Goal: Navigation & Orientation: Find specific page/section

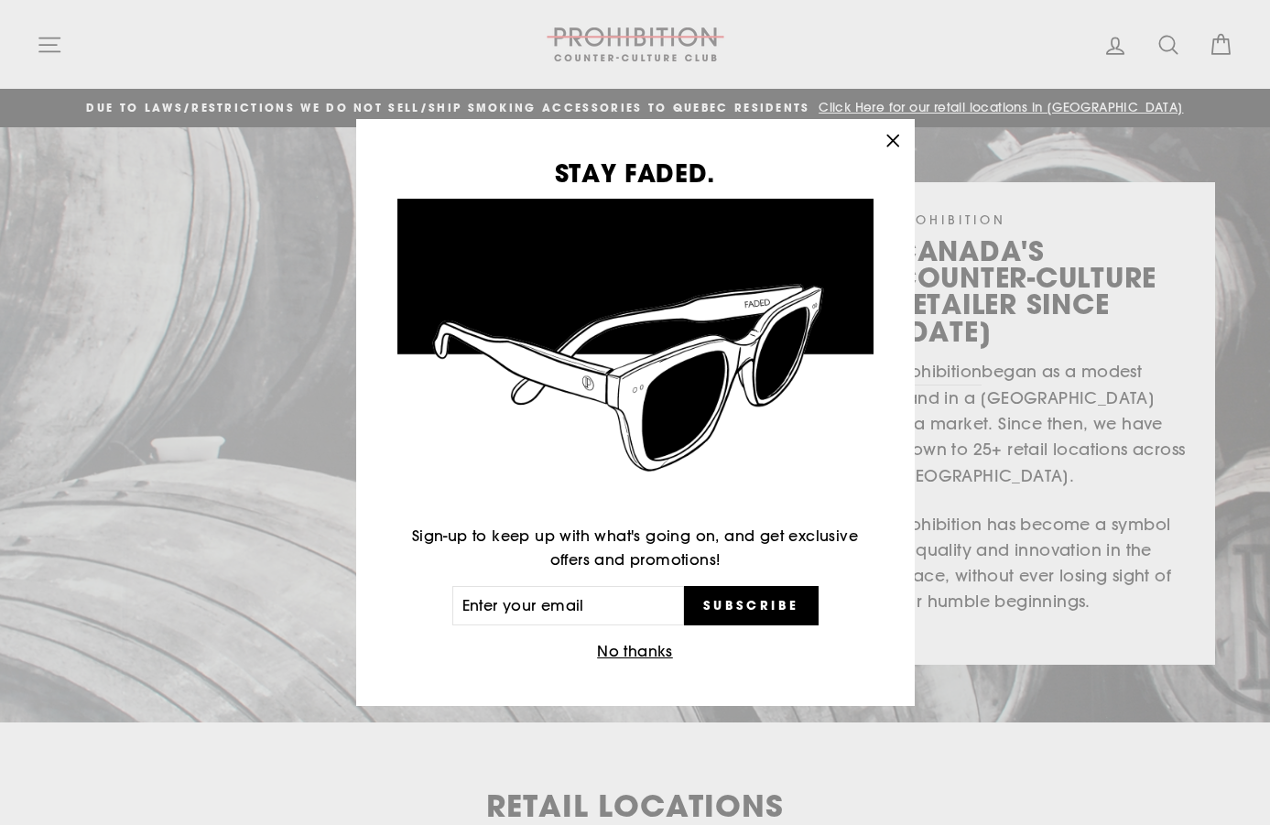
click at [891, 140] on icon "button" at bounding box center [892, 141] width 11 height 11
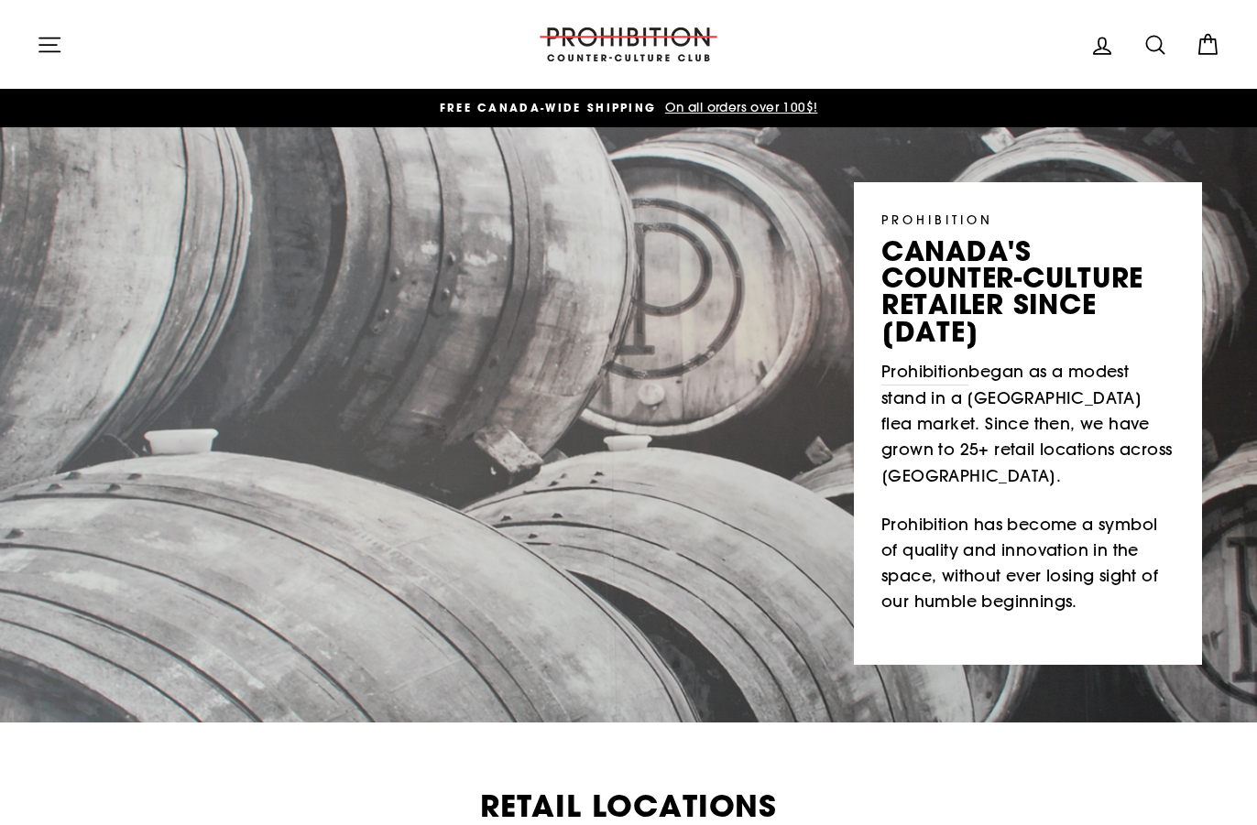
click at [54, 40] on icon "button" at bounding box center [50, 45] width 26 height 26
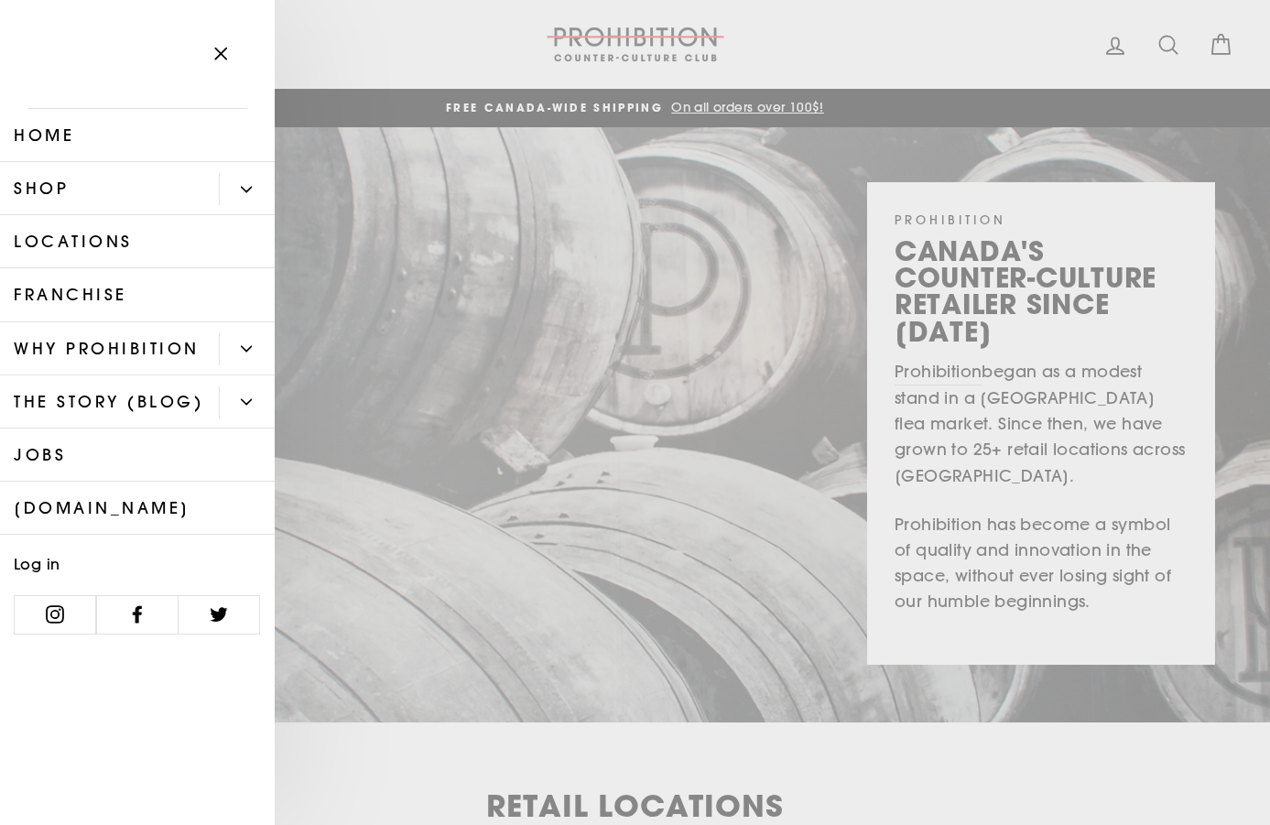
click at [241, 180] on button "Primary" at bounding box center [247, 189] width 56 height 32
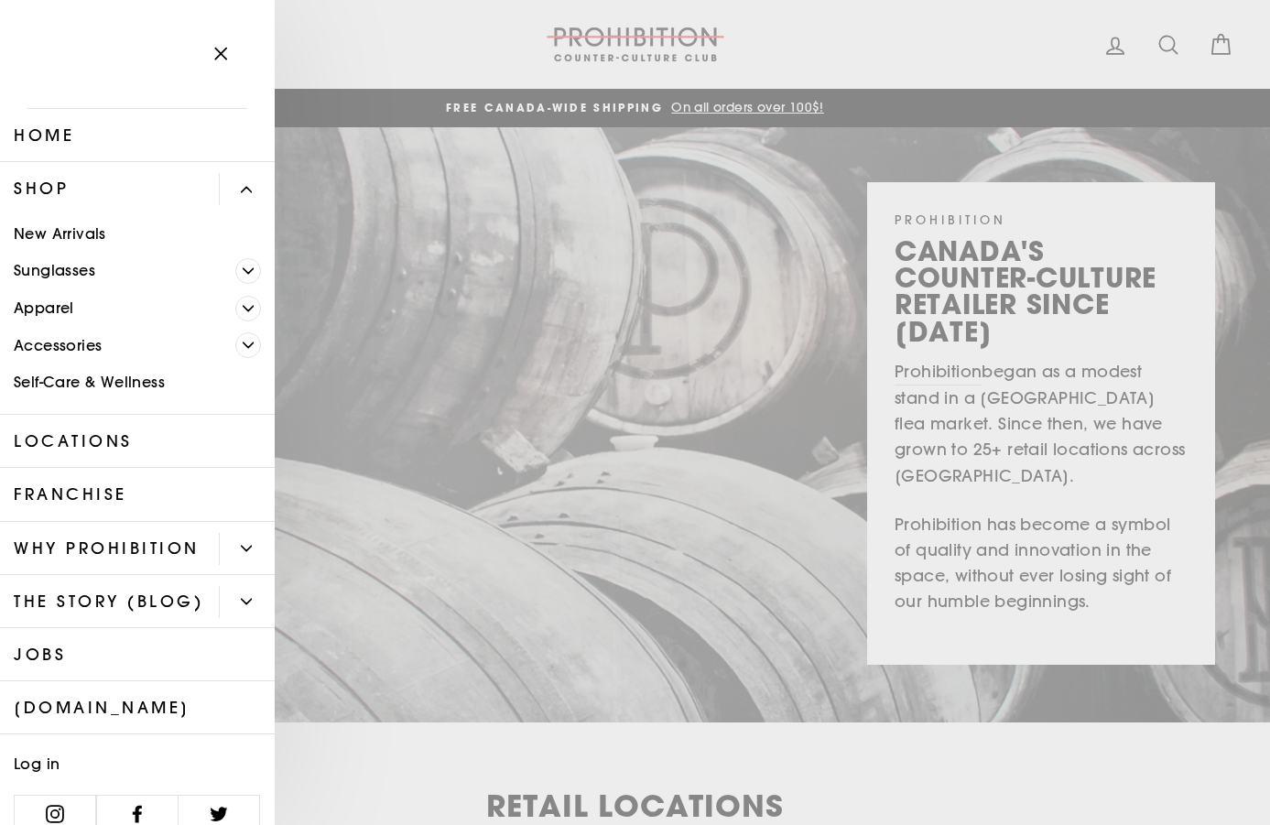
click at [241, 553] on icon "Primary" at bounding box center [246, 548] width 11 height 11
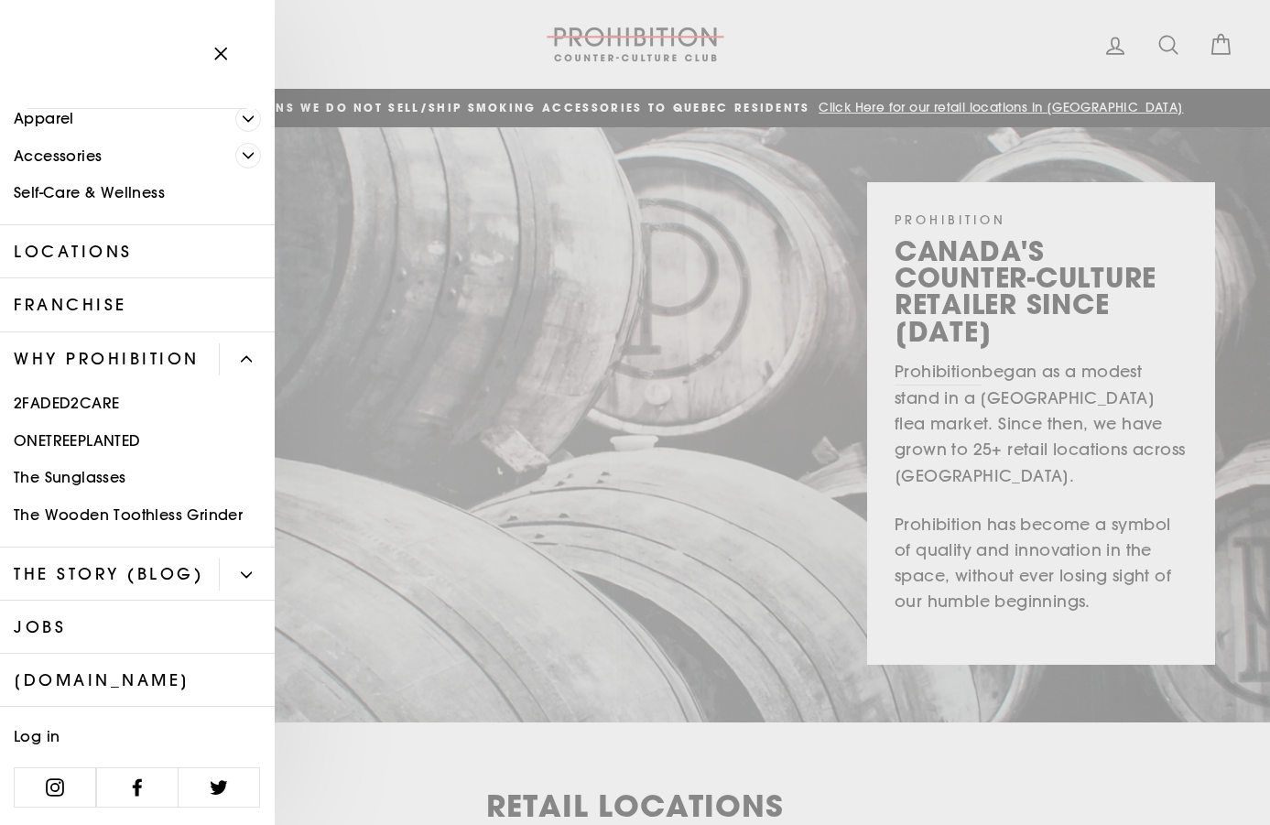
scroll to position [265, 0]
click at [241, 570] on icon "Primary" at bounding box center [246, 575] width 11 height 11
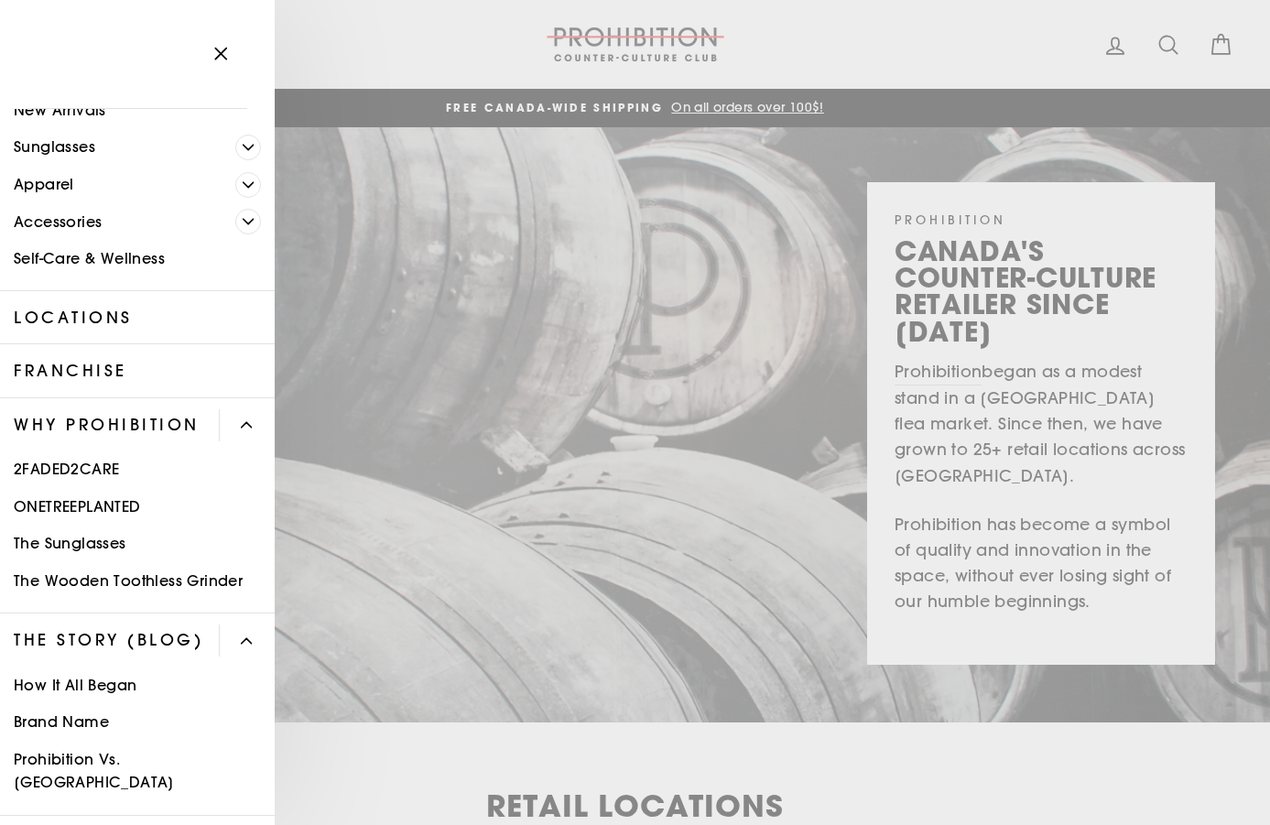
scroll to position [23, 0]
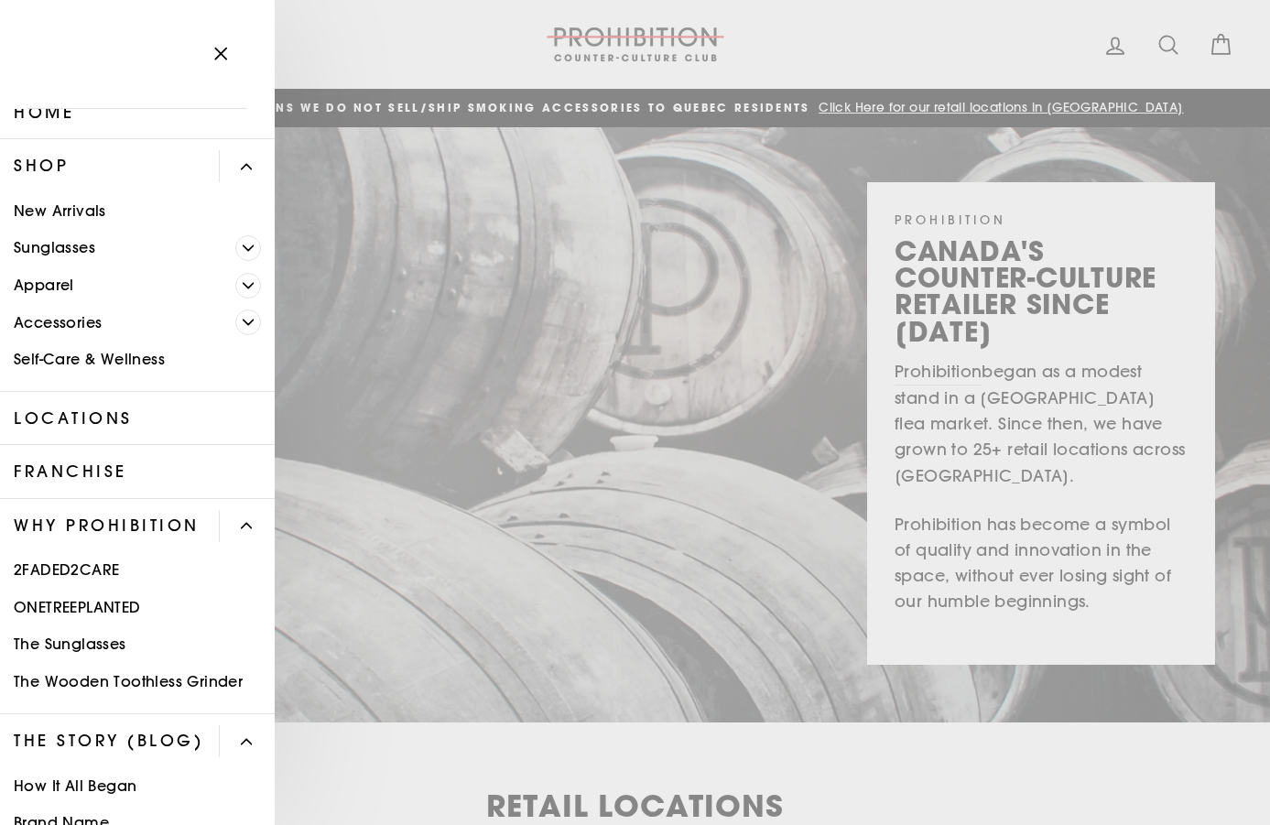
click at [138, 361] on link "Self-Care & Wellness" at bounding box center [137, 361] width 275 height 38
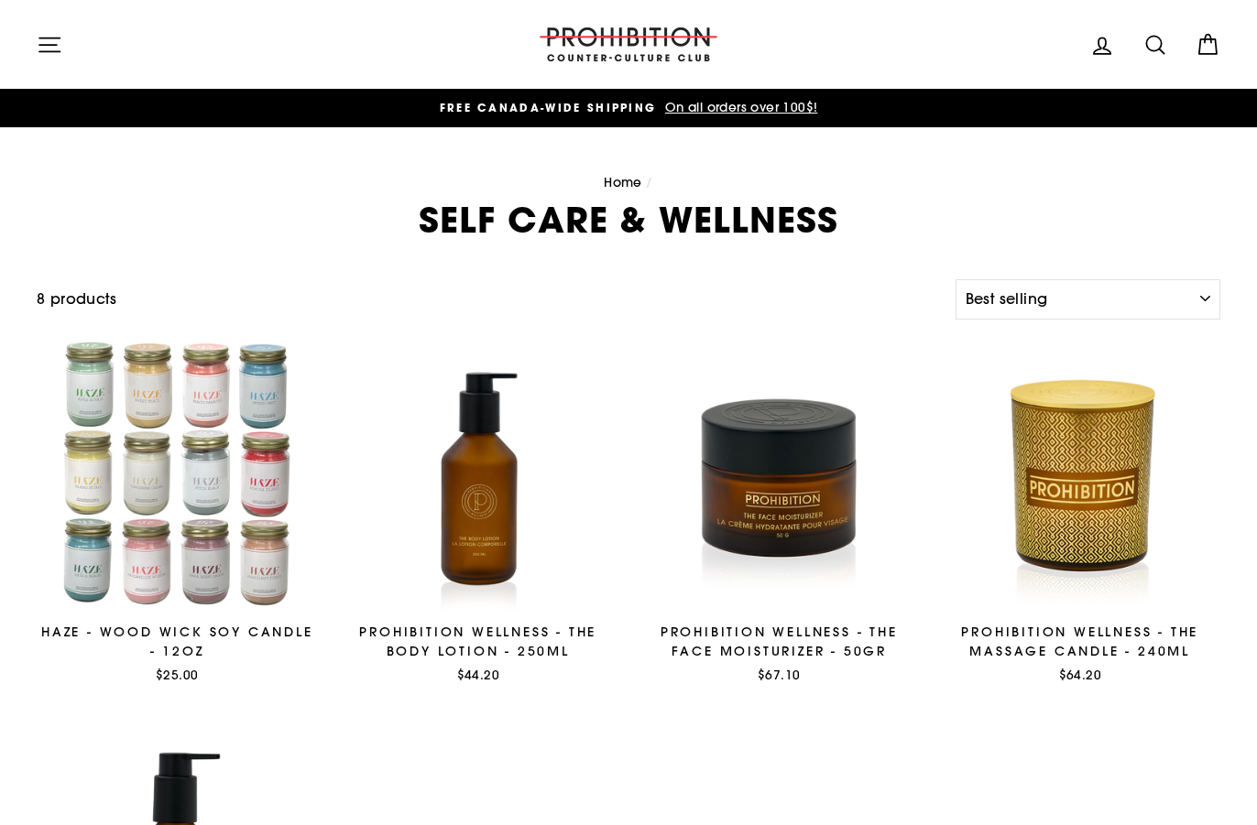
select select "best-selling"
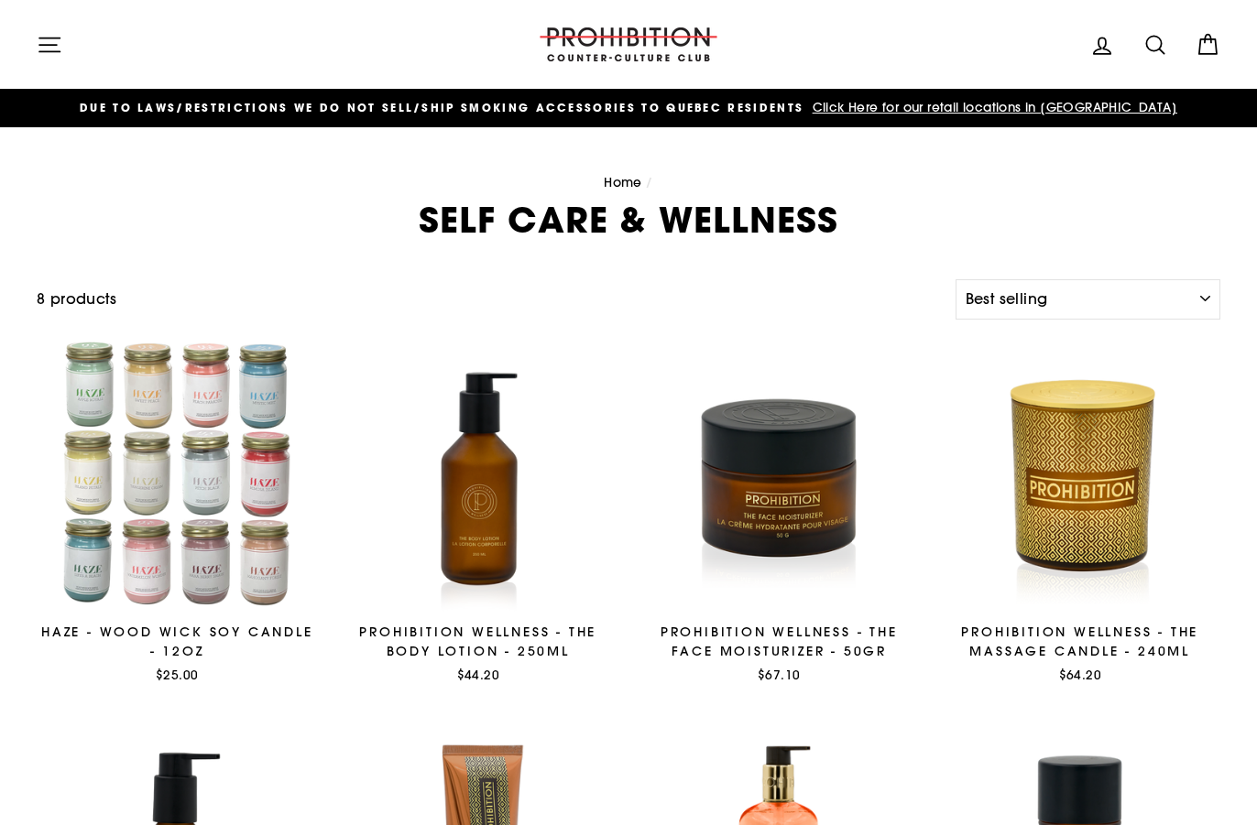
click at [59, 49] on icon "button" at bounding box center [50, 45] width 26 height 26
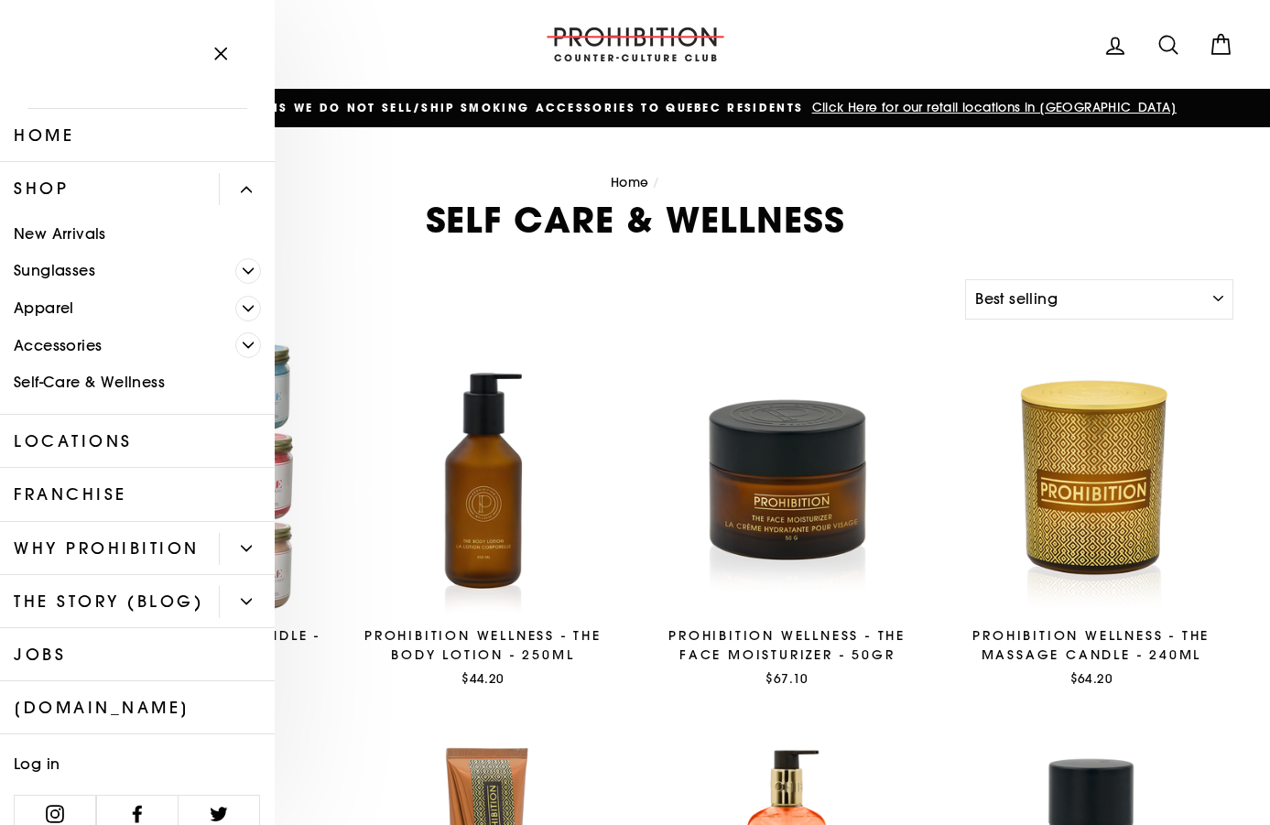
click at [235, 354] on span "Primary" at bounding box center [248, 345] width 26 height 26
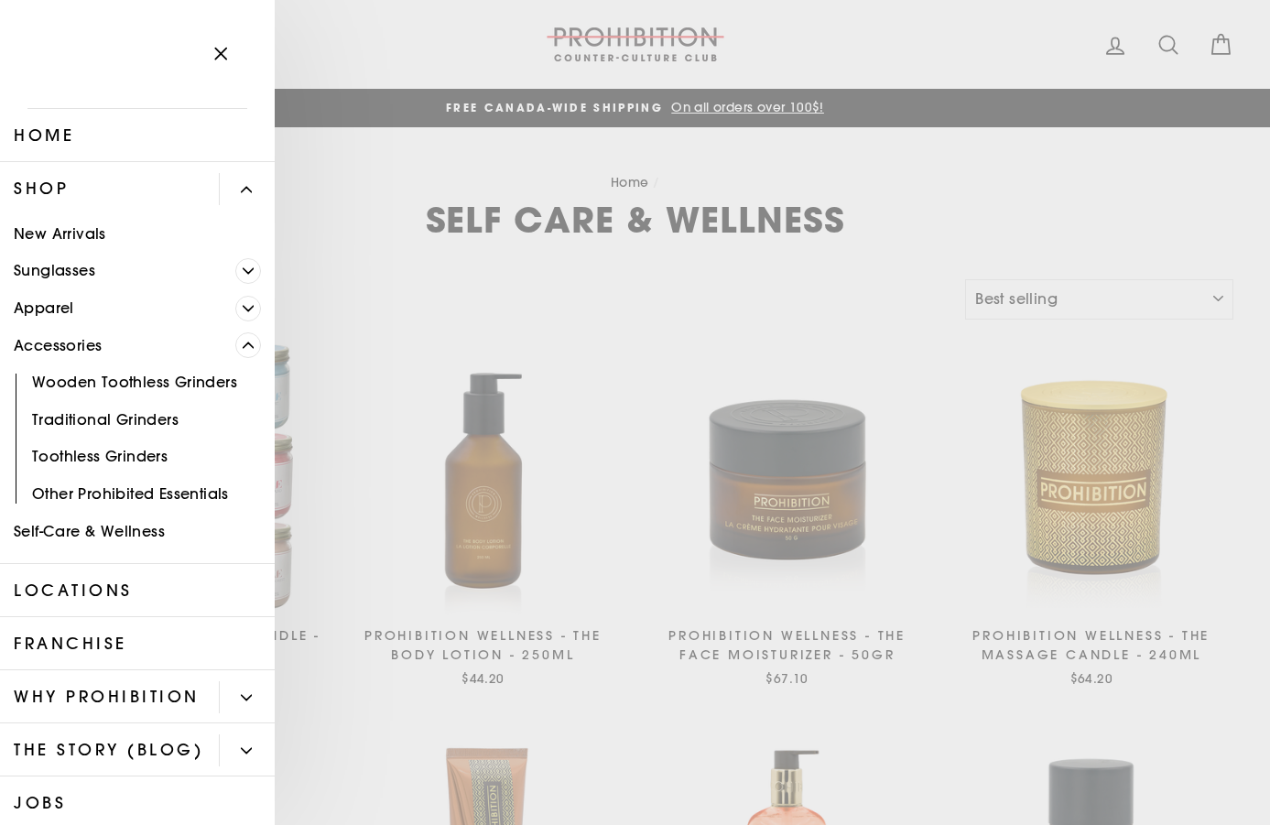
click at [198, 379] on link "Wooden Toothless Grinders" at bounding box center [137, 384] width 275 height 38
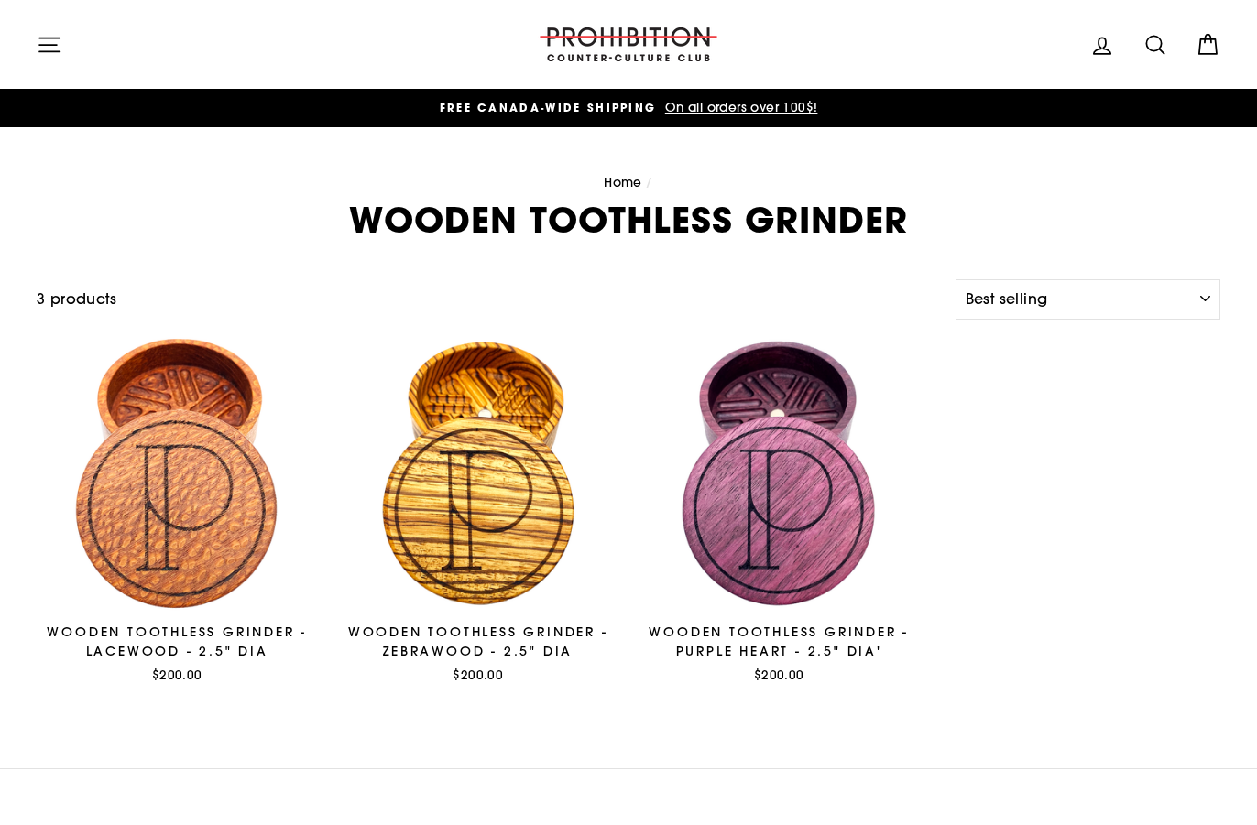
select select "best-selling"
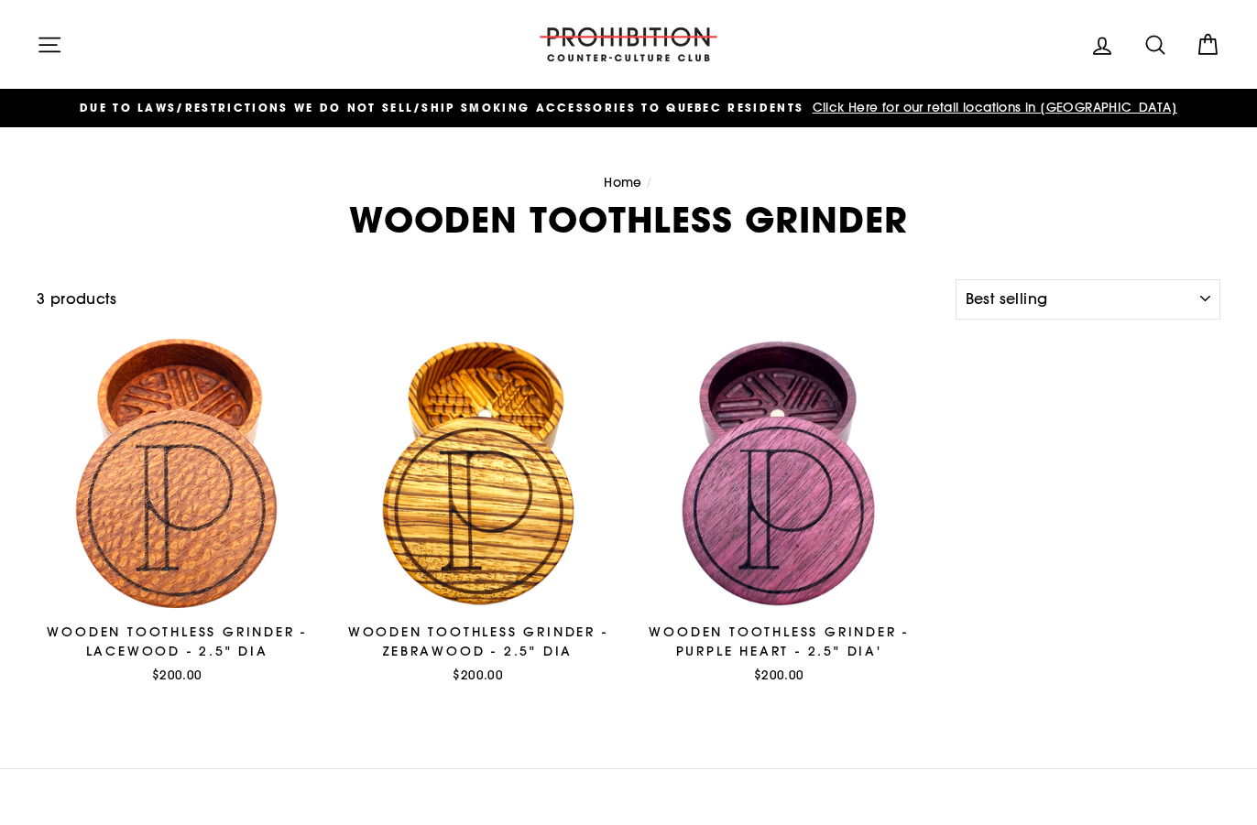
click at [53, 43] on icon "button" at bounding box center [50, 45] width 26 height 26
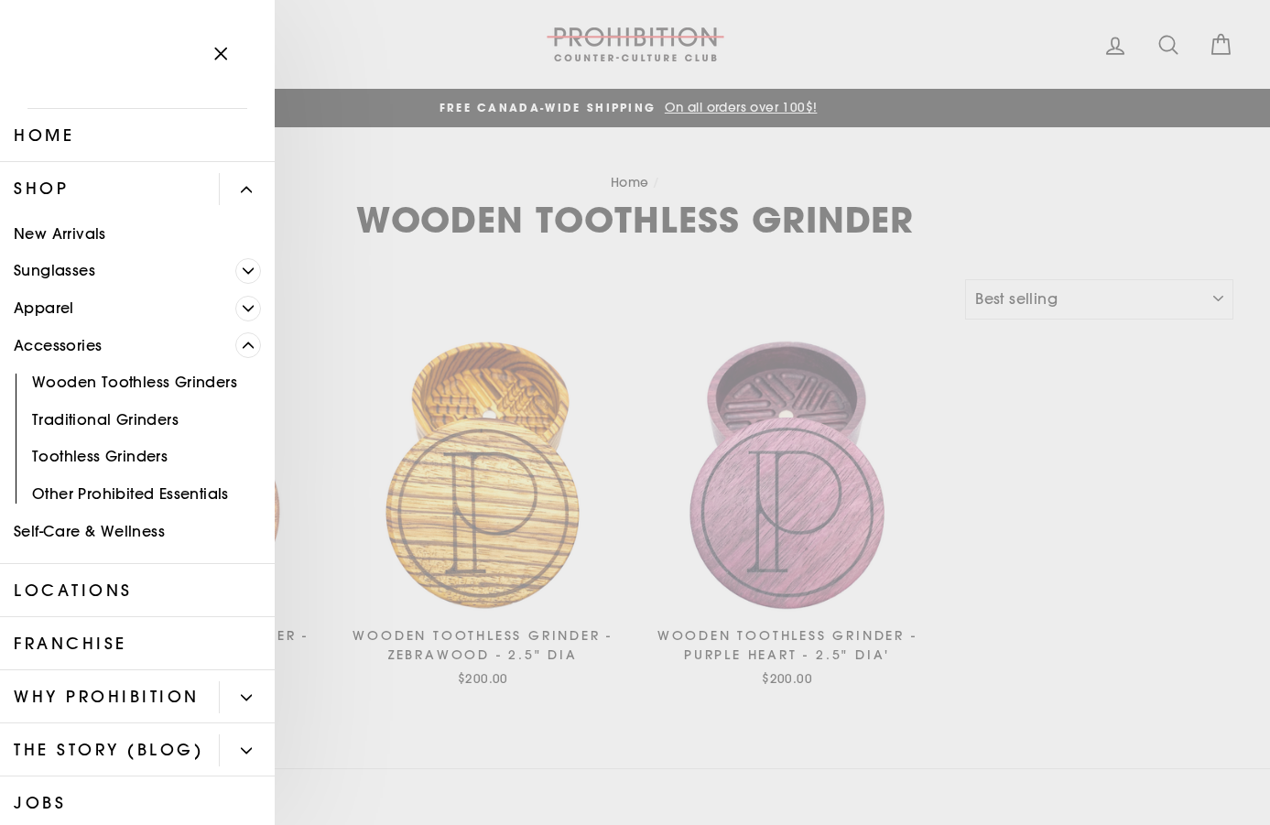
click at [135, 485] on link "Other Prohibited Essentials" at bounding box center [137, 494] width 275 height 38
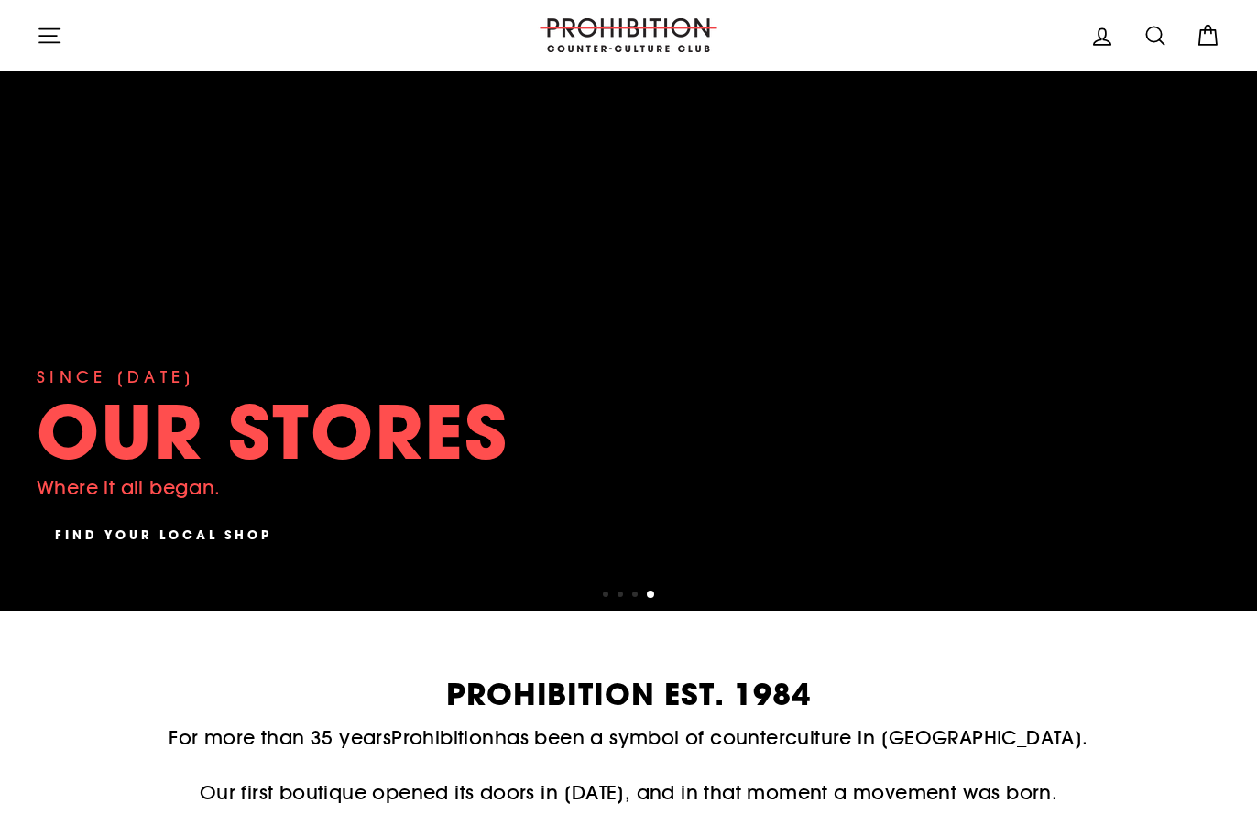
scroll to position [183, 0]
